Goal: Information Seeking & Learning: Learn about a topic

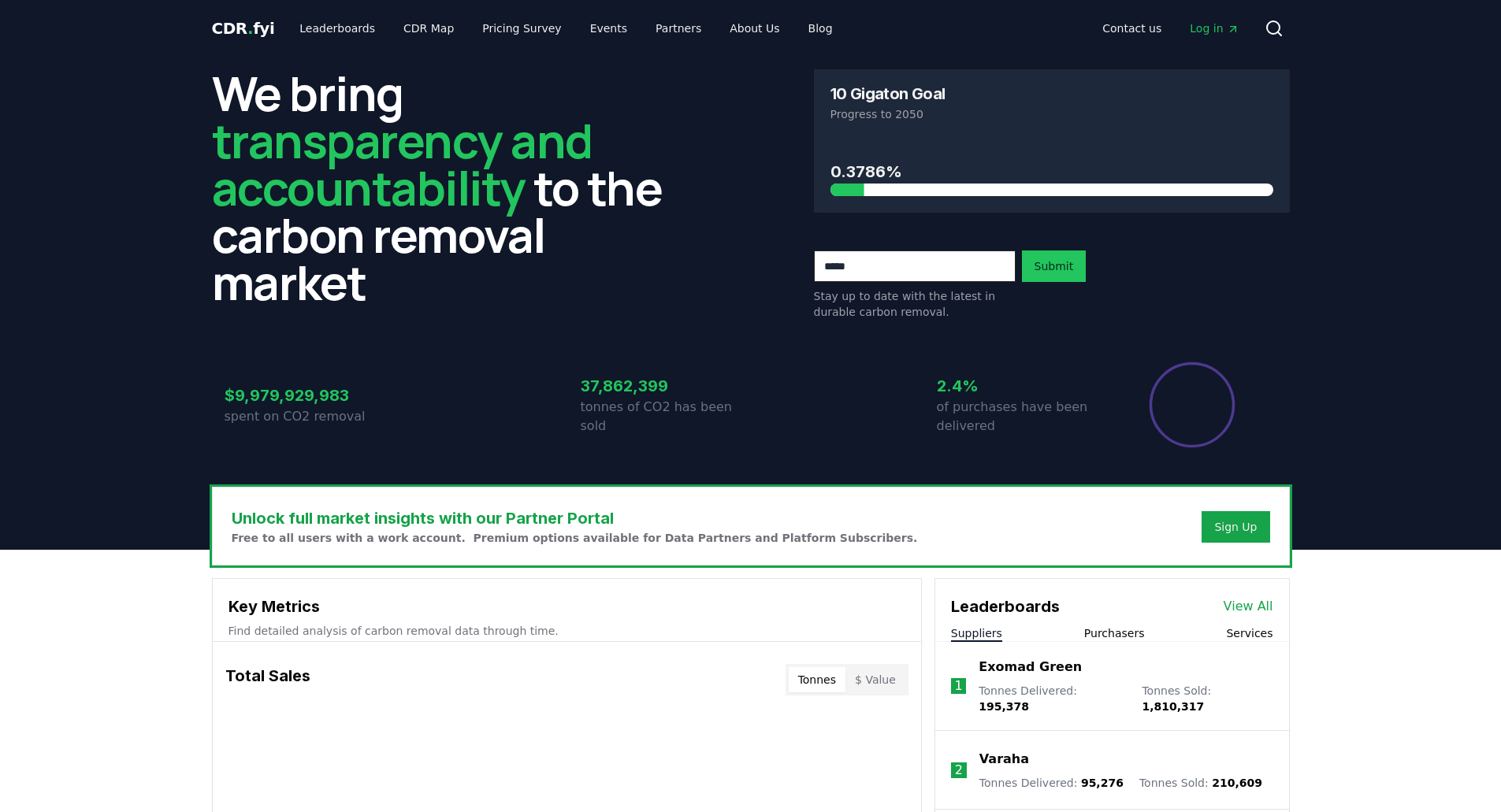
scroll to position [394, 0]
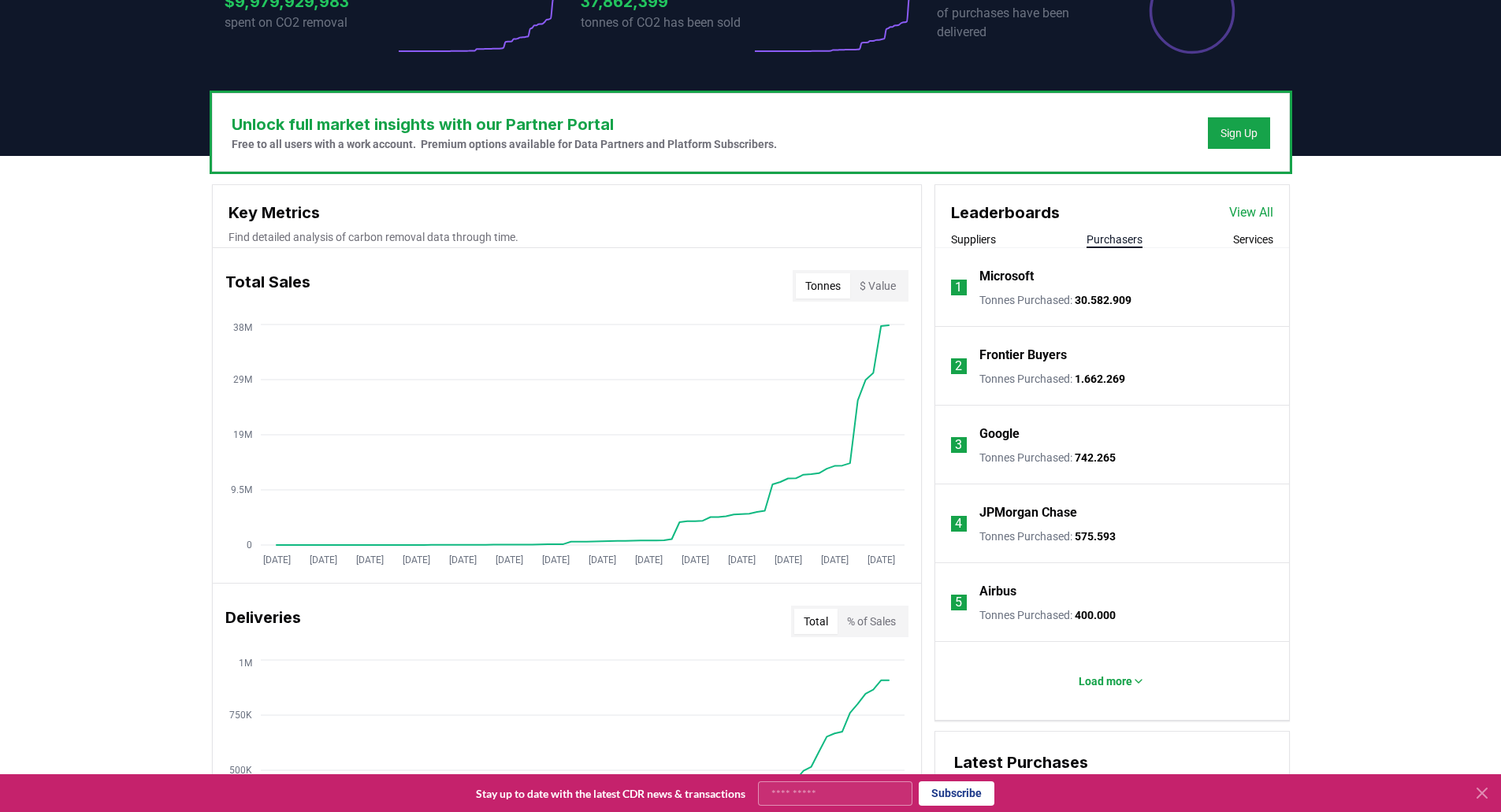
click at [1117, 240] on button "Purchasers" at bounding box center [1114, 239] width 56 height 16
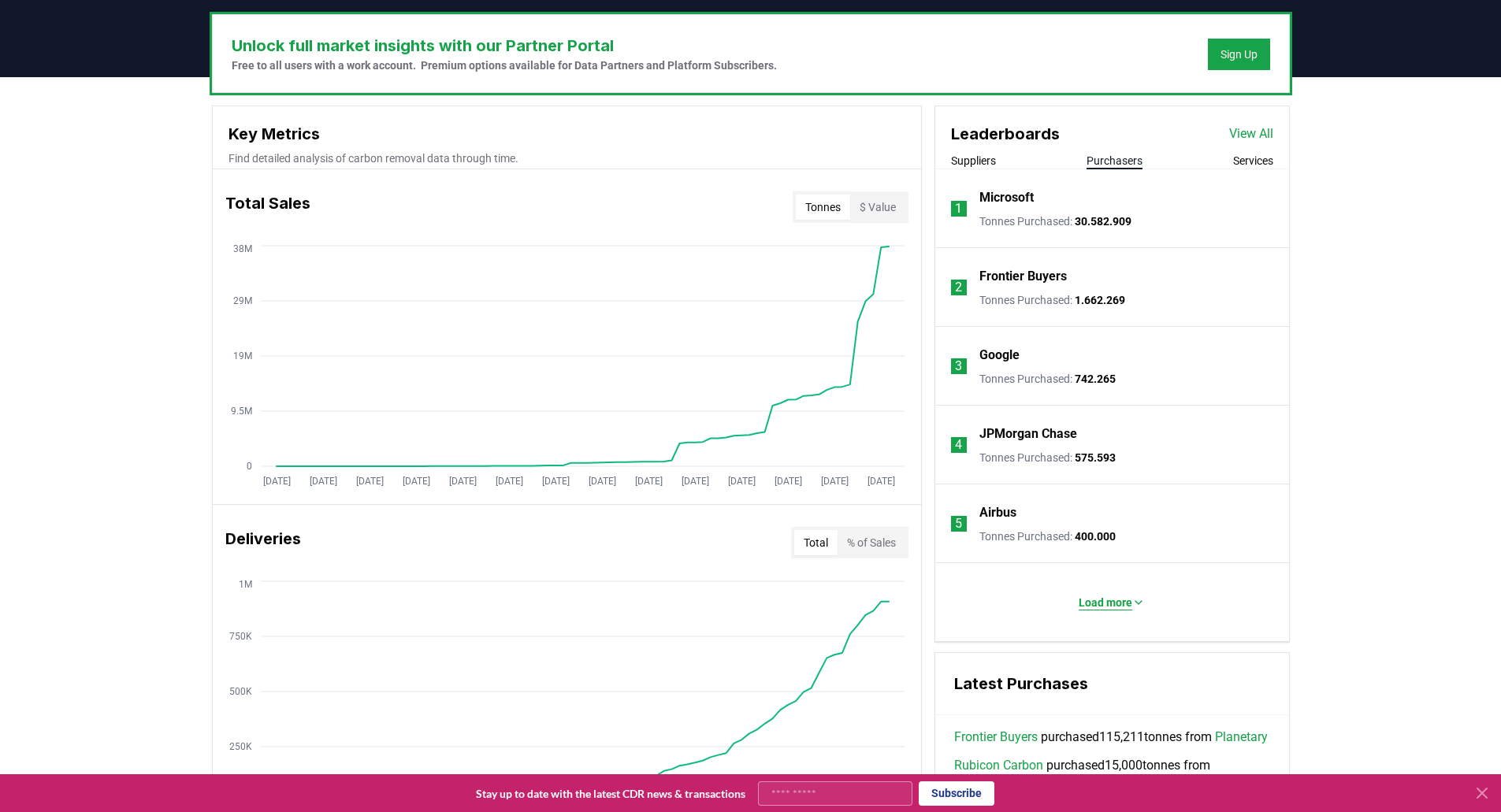
click at [1071, 615] on button "Load more" at bounding box center [1112, 603] width 91 height 32
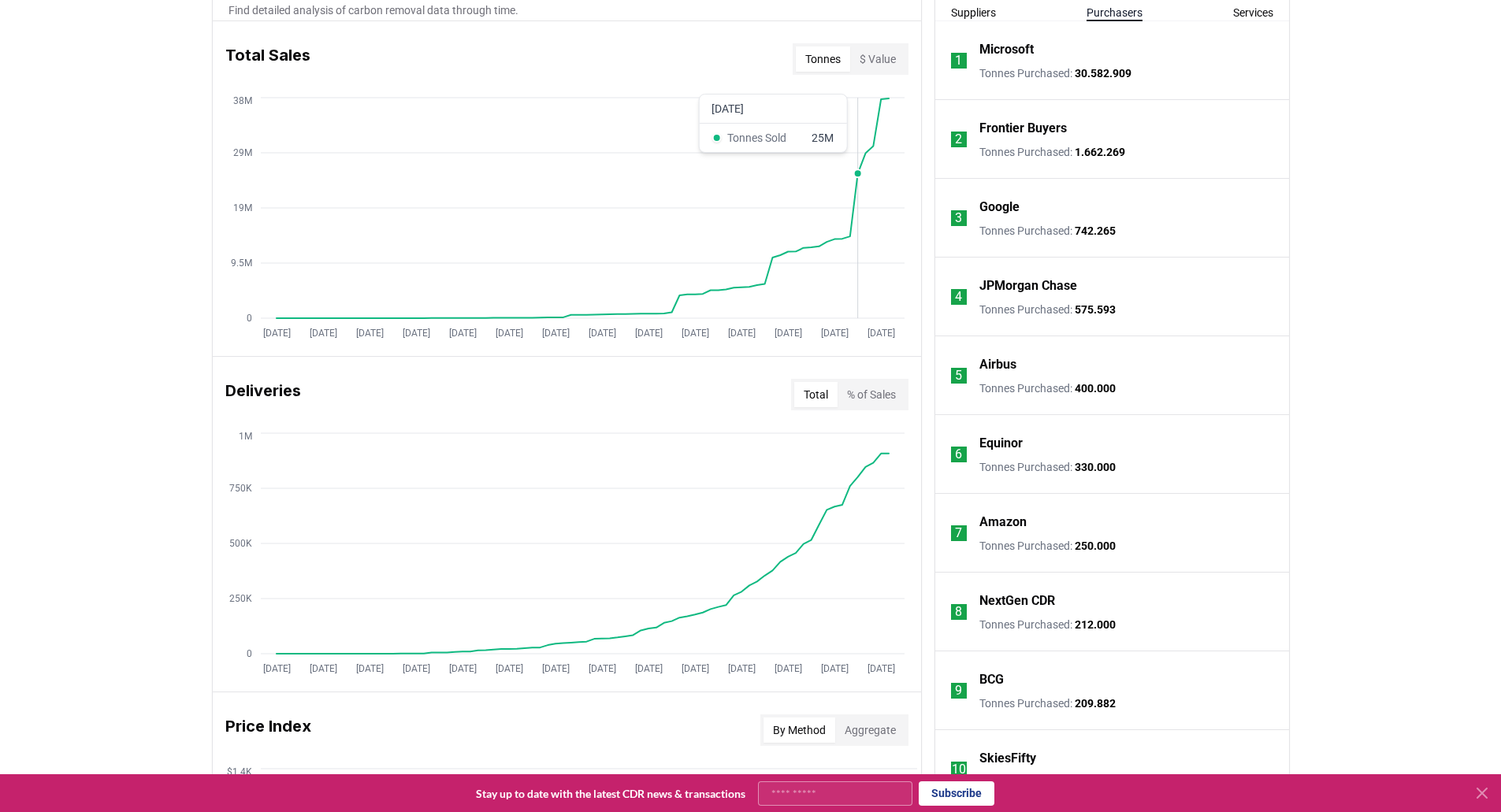
scroll to position [630, 0]
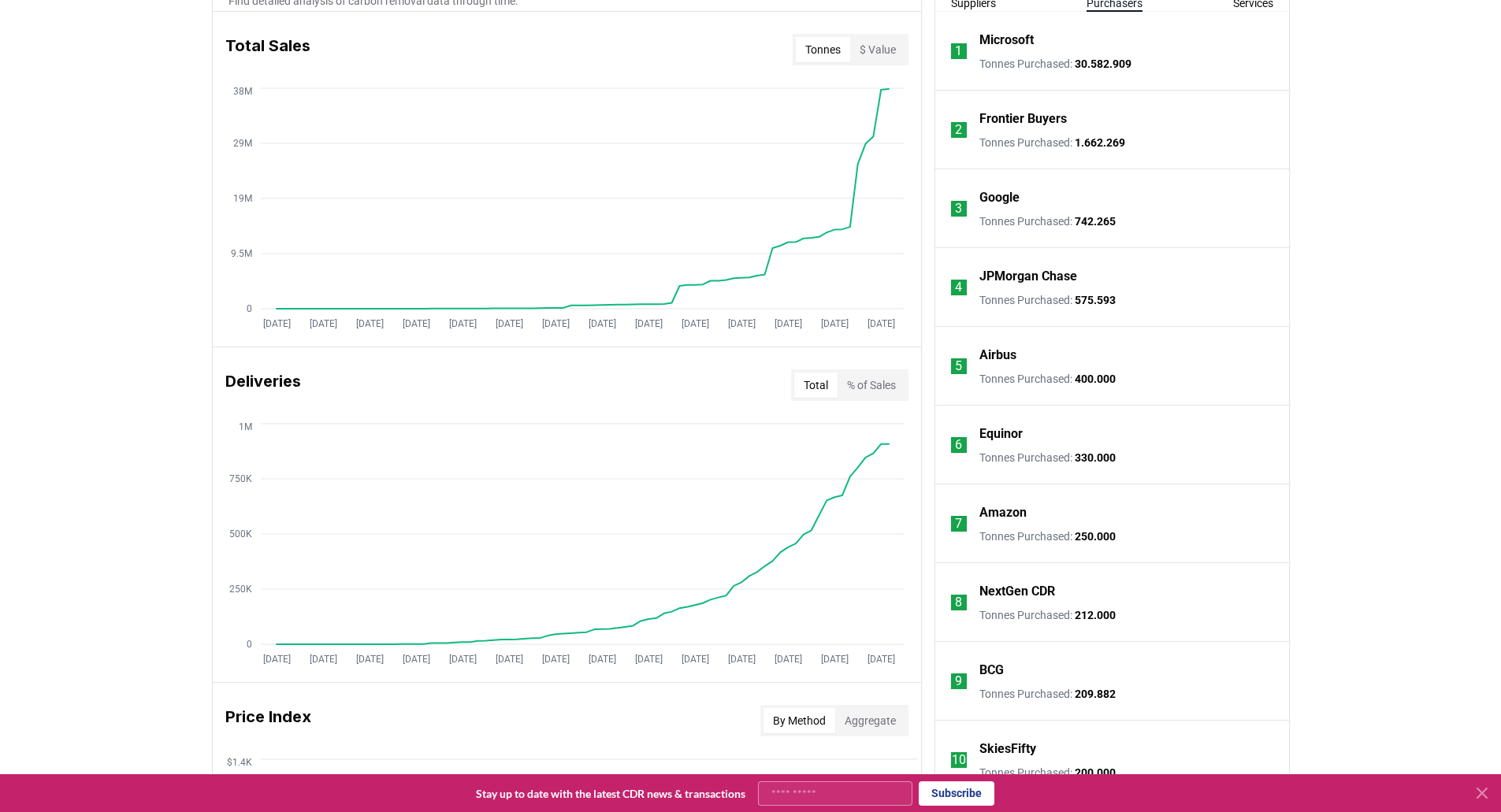
click at [893, 54] on button "$ Value" at bounding box center [878, 49] width 55 height 25
click at [848, 50] on button "Tonnes" at bounding box center [822, 49] width 54 height 25
click at [881, 49] on button "$ Value" at bounding box center [878, 49] width 55 height 25
click at [823, 53] on button "Tonnes" at bounding box center [822, 49] width 54 height 25
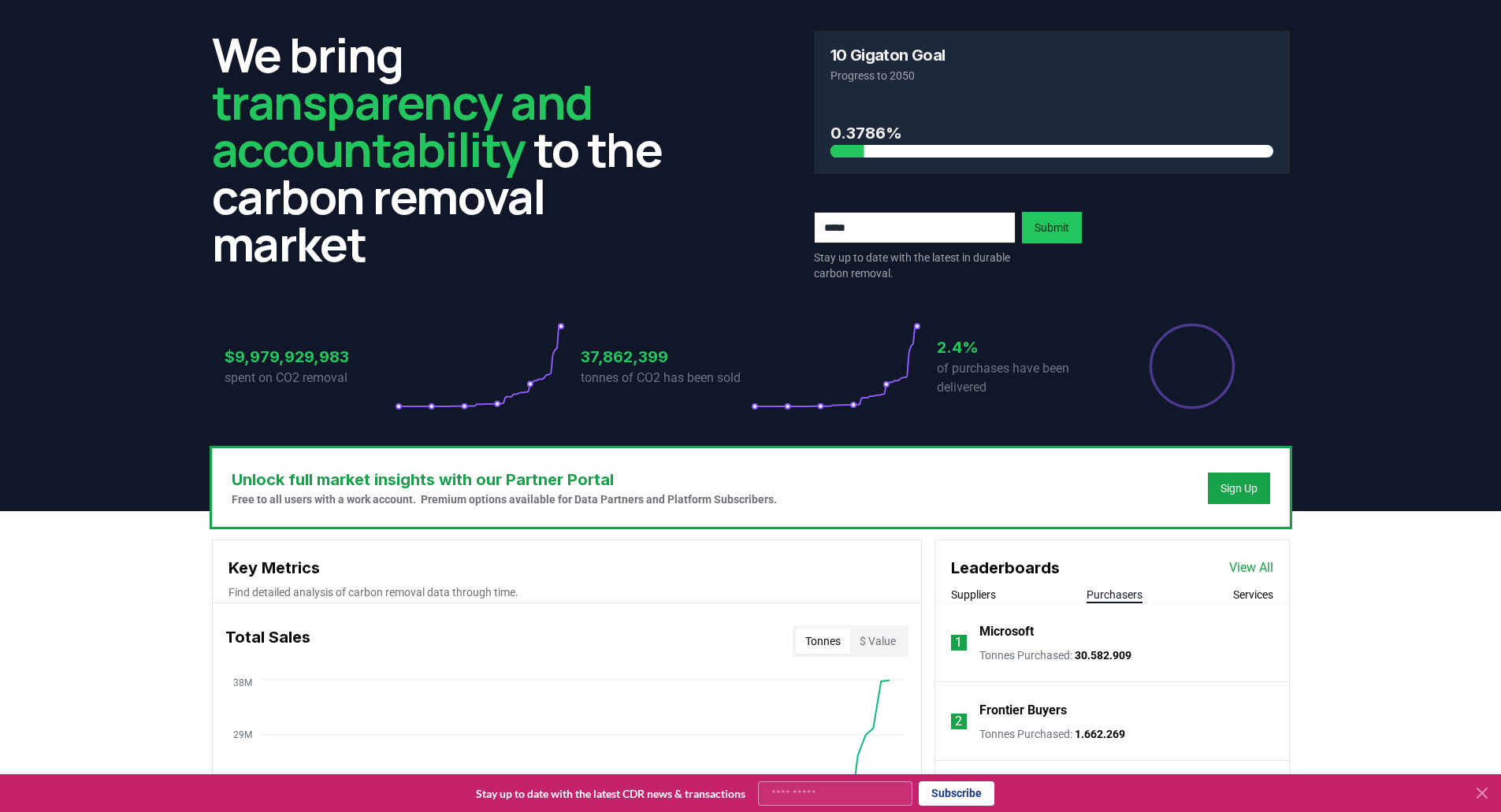
scroll to position [0, 0]
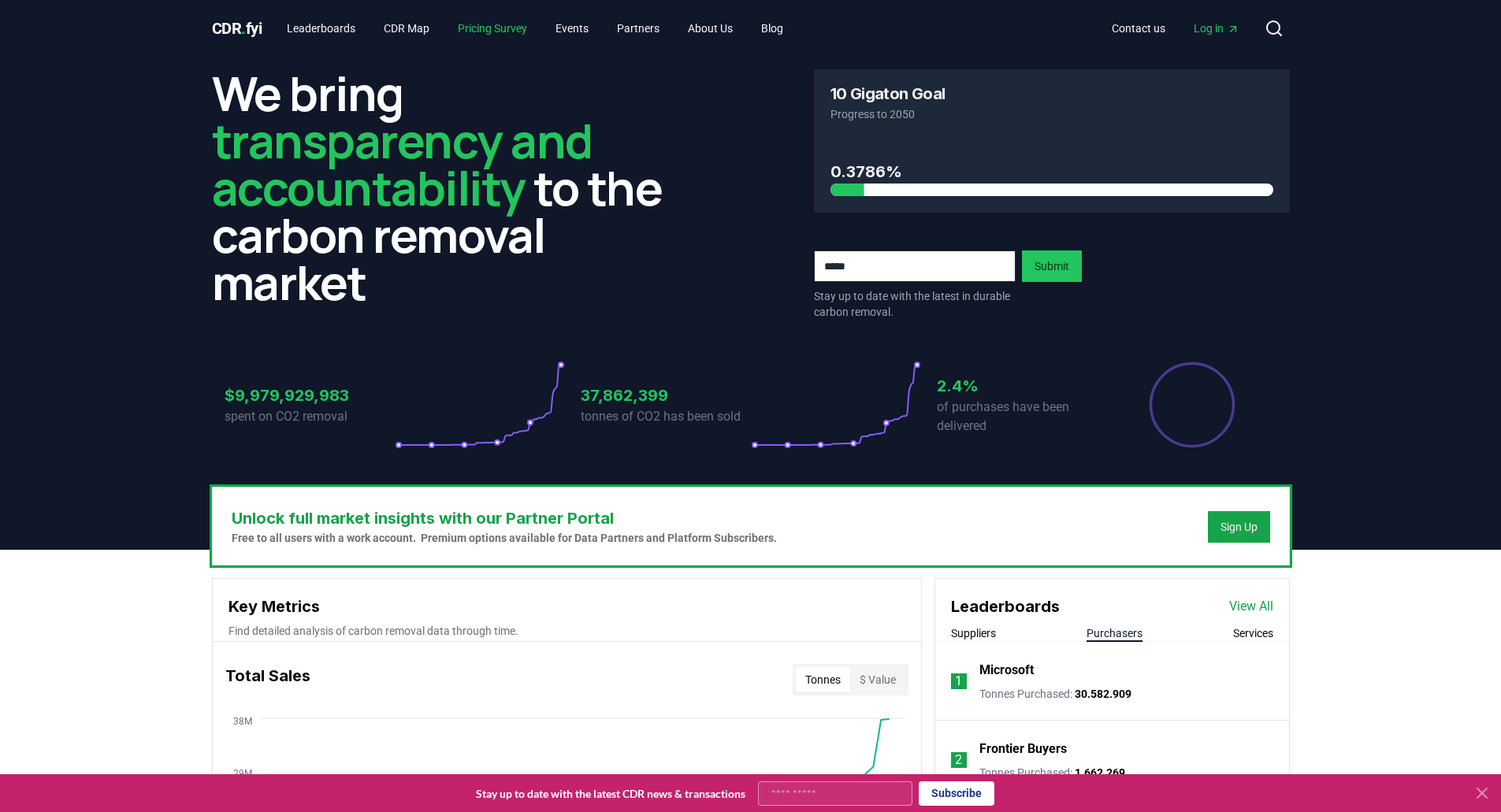
click at [501, 21] on link "Pricing Survey" at bounding box center [492, 28] width 94 height 28
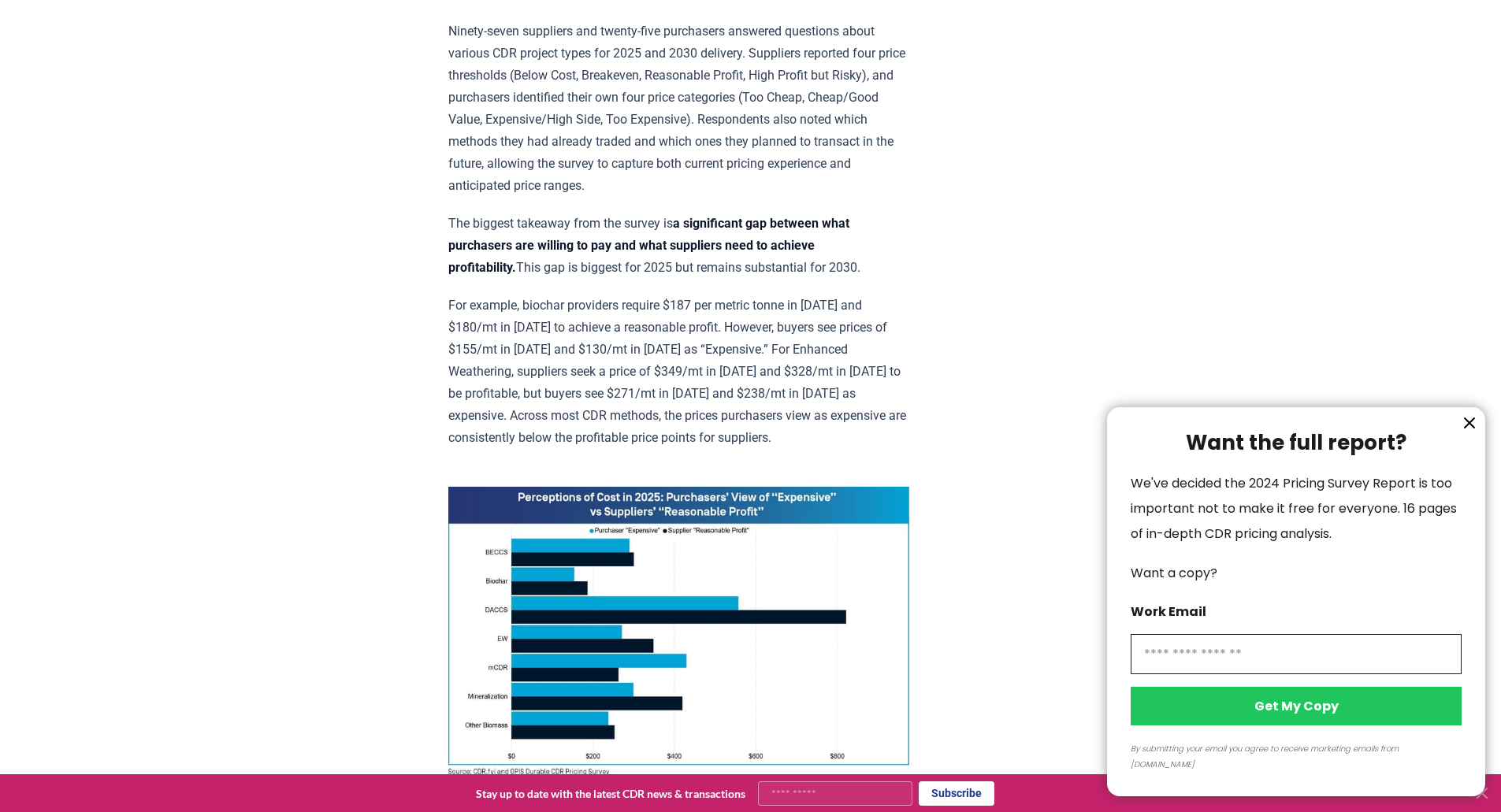
scroll to position [709, 0]
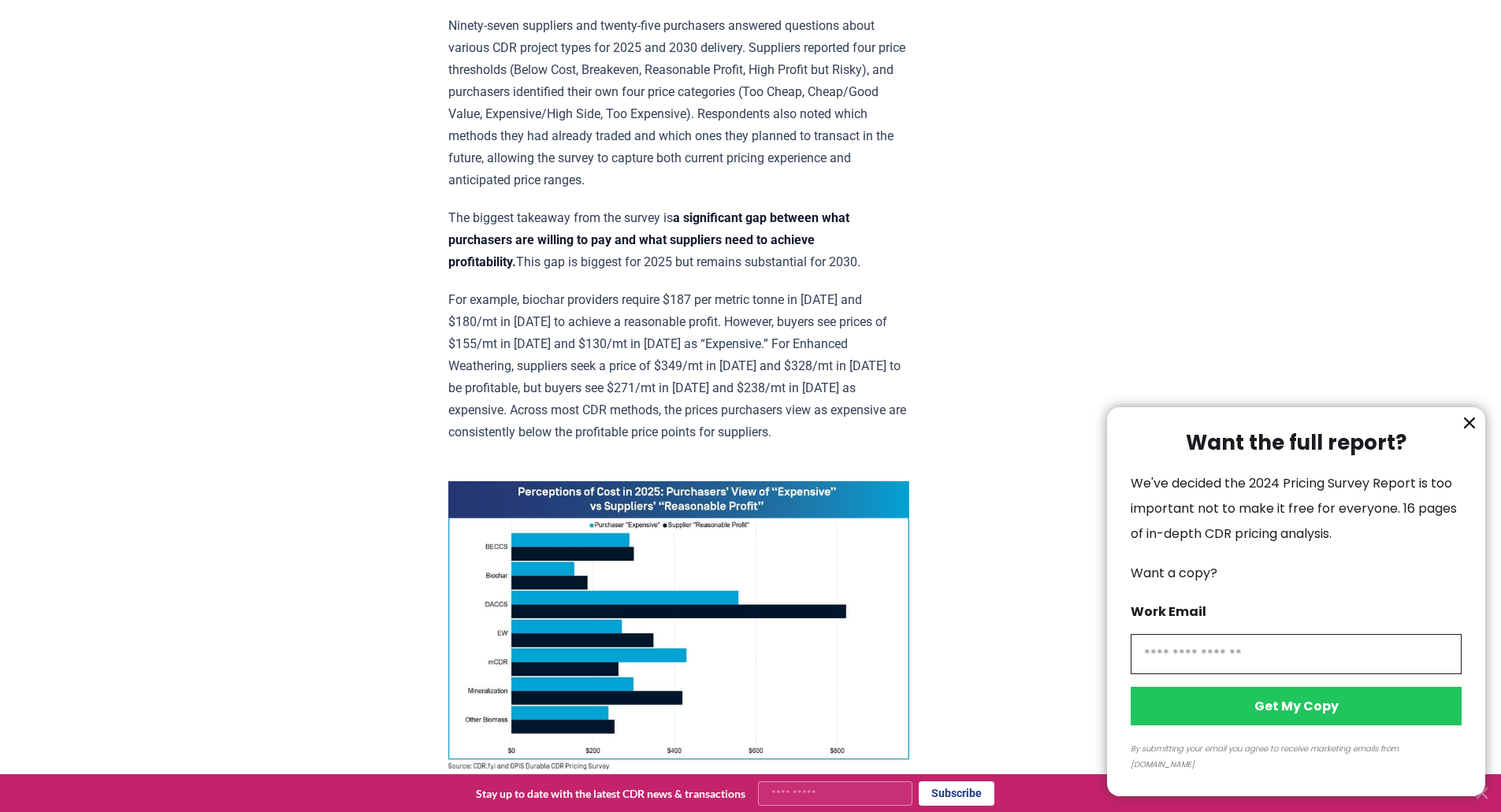
drag, startPoint x: 467, startPoint y: 293, endPoint x: 820, endPoint y: 304, distance: 353.2
click at [820, 304] on div at bounding box center [750, 406] width 1501 height 812
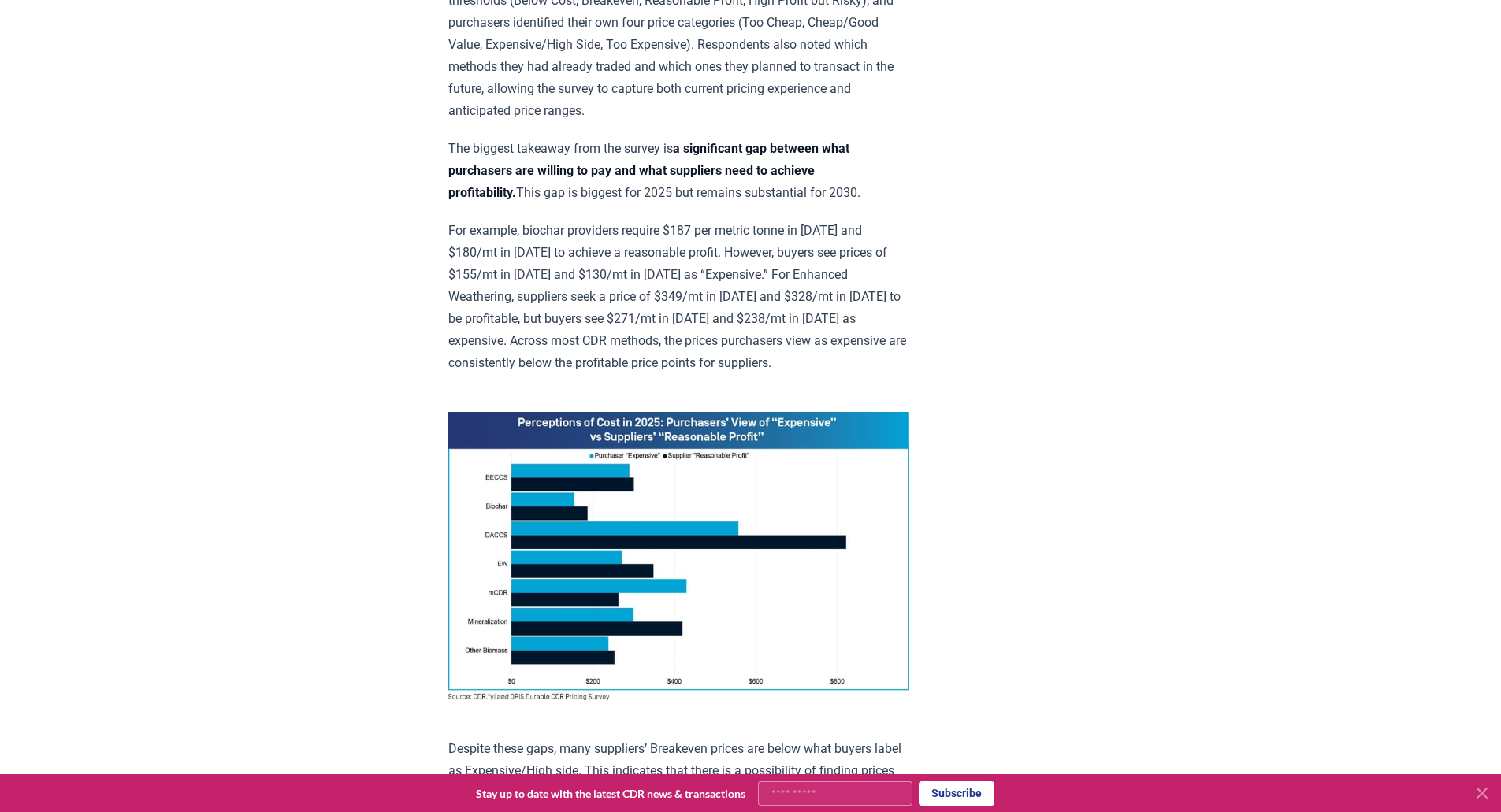
scroll to position [788, 0]
